Goal: Task Accomplishment & Management: Complete application form

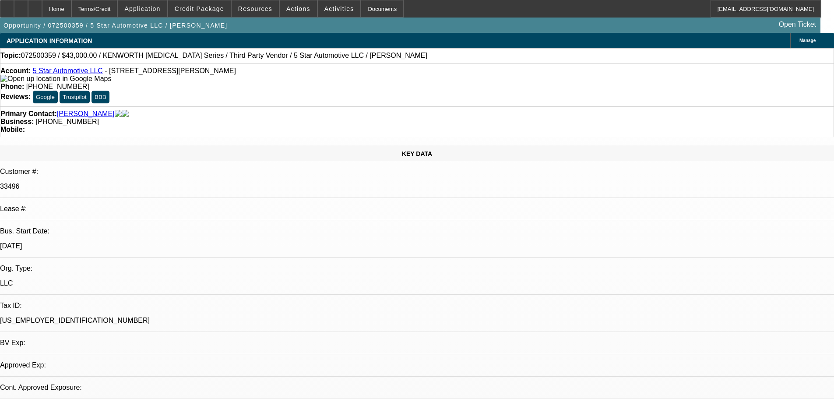
select select "0"
select select "6"
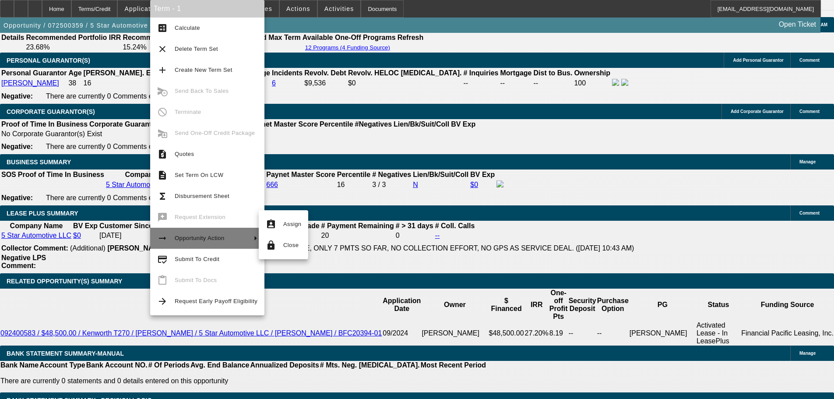
scroll to position [1341, 0]
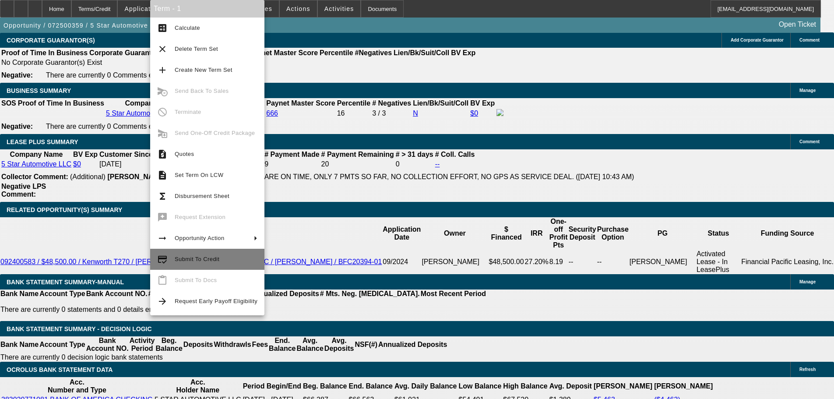
click at [215, 263] on span "Submit To Credit" at bounding box center [216, 259] width 83 height 11
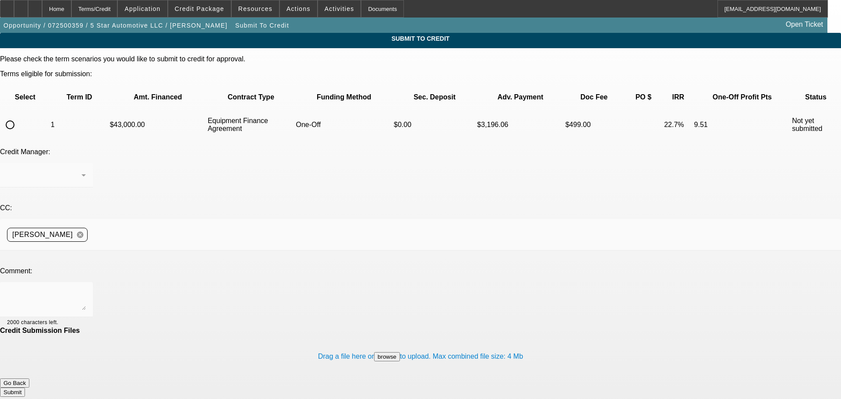
click at [19, 116] on input "radio" at bounding box center [10, 125] width 18 height 18
radio input "true"
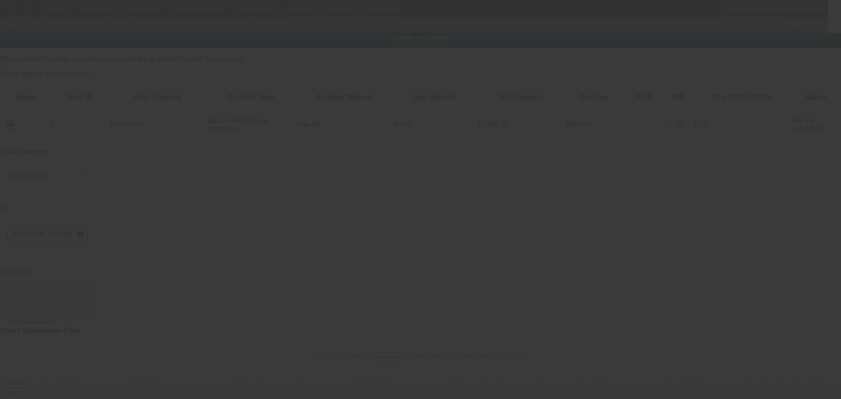
click at [86, 289] on textarea at bounding box center [46, 299] width 79 height 21
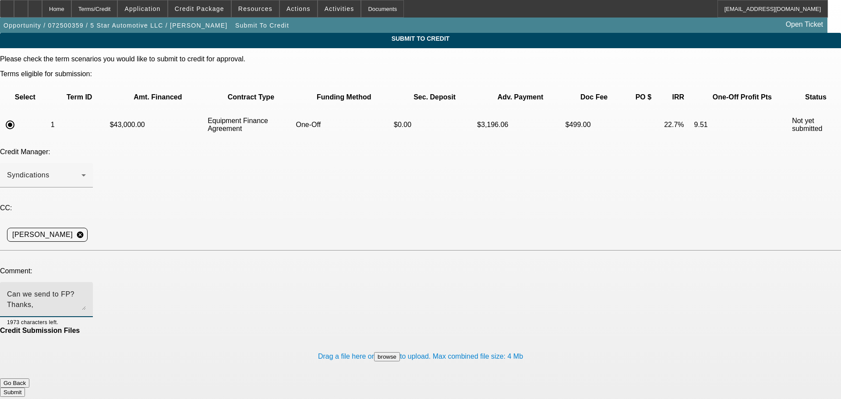
type textarea "Can we send to FP? Thanks,"
click at [25, 388] on button "Submit" at bounding box center [12, 392] width 25 height 9
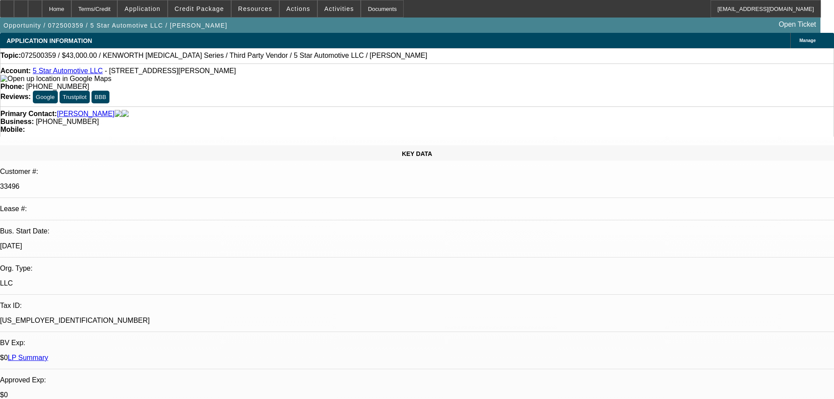
select select "0"
select select "6"
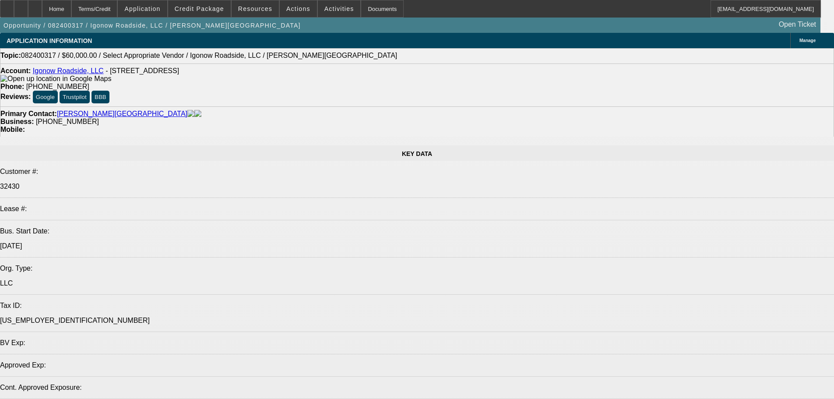
select select "0"
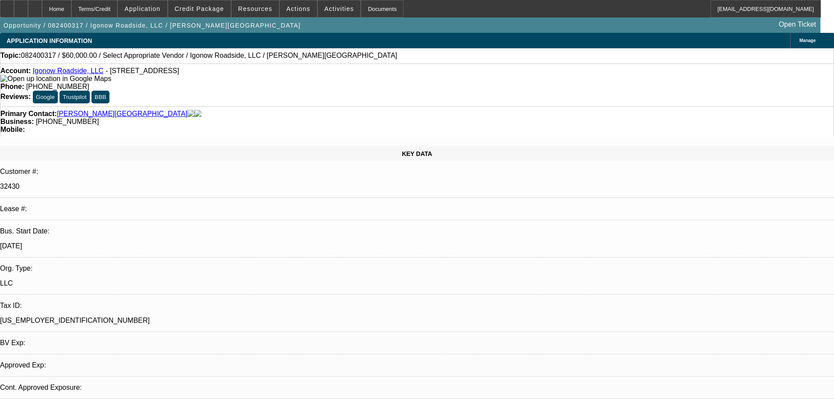
select select "2"
select select "0.1"
select select "4"
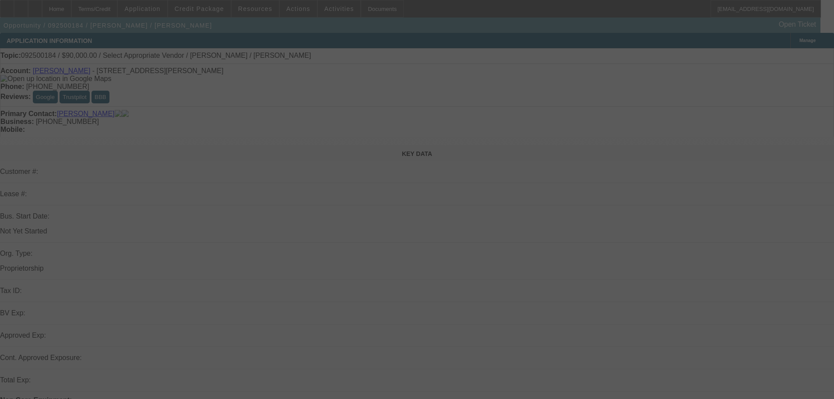
select select "0"
select select "2"
select select "0.1"
select select "4"
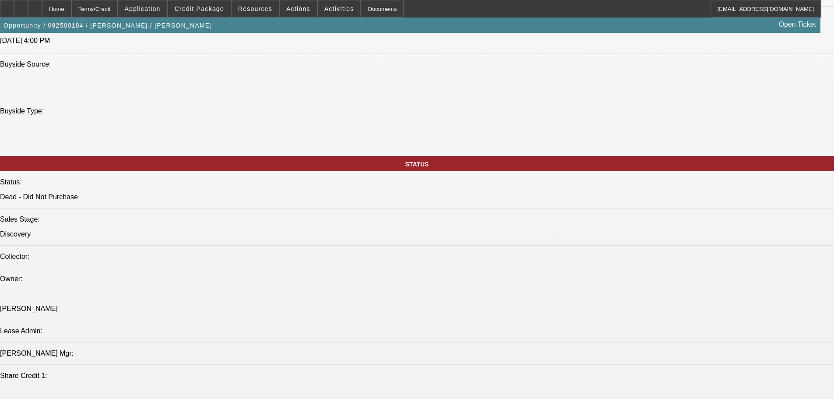
scroll to position [876, 0]
